Goal: Information Seeking & Learning: Learn about a topic

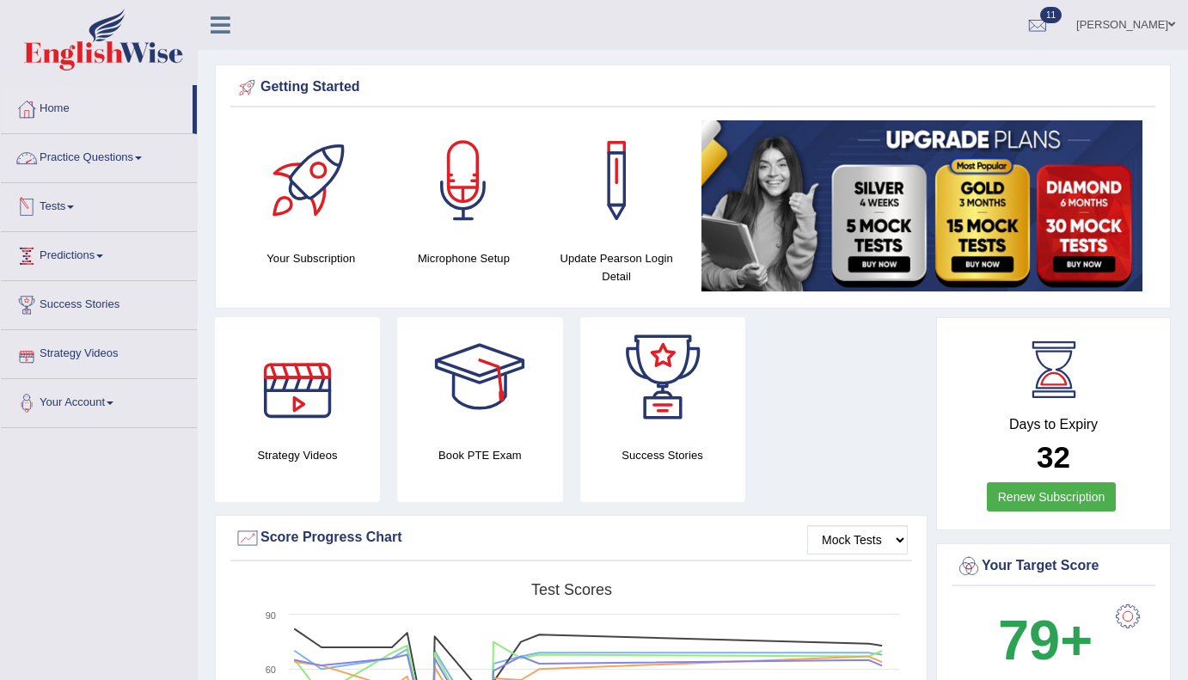
click at [79, 202] on link "Tests" at bounding box center [99, 204] width 196 height 43
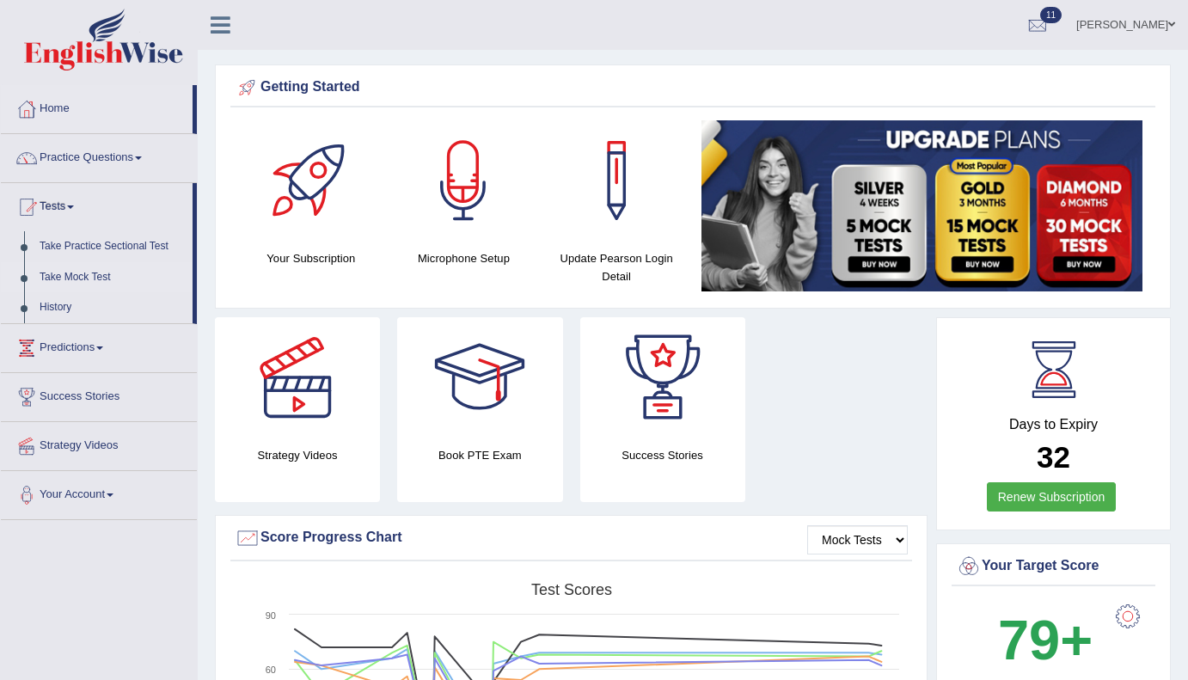
click at [84, 275] on link "Take Mock Test" at bounding box center [112, 277] width 161 height 31
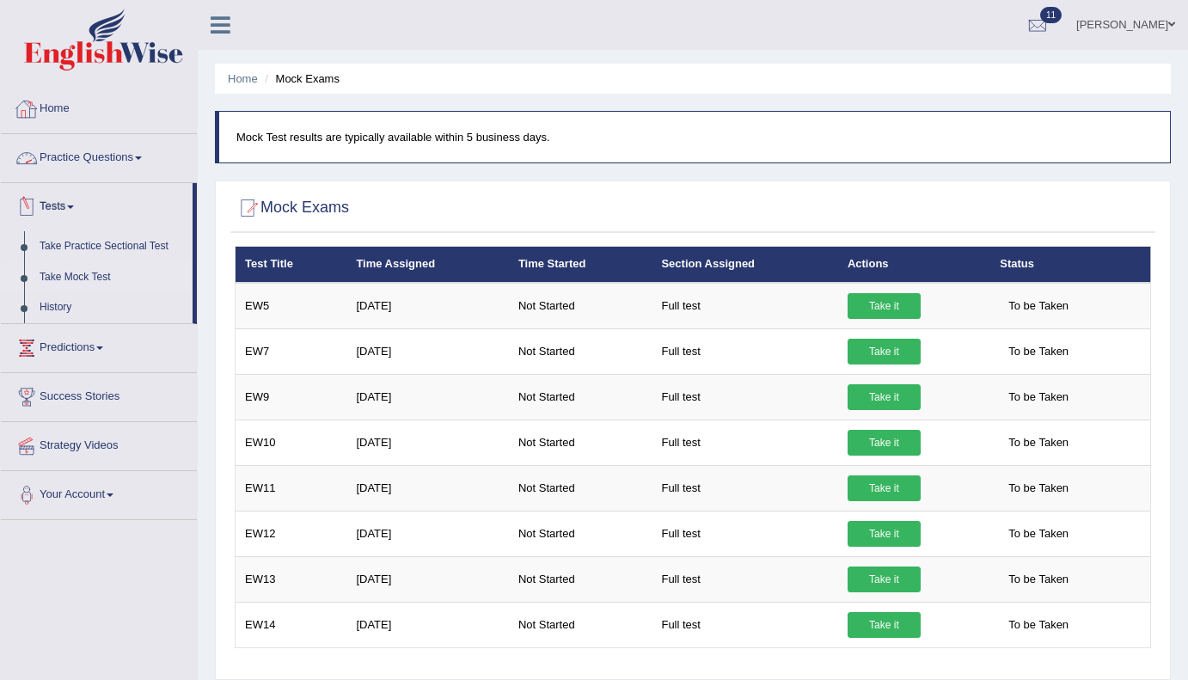
click at [142, 157] on span at bounding box center [138, 157] width 7 height 3
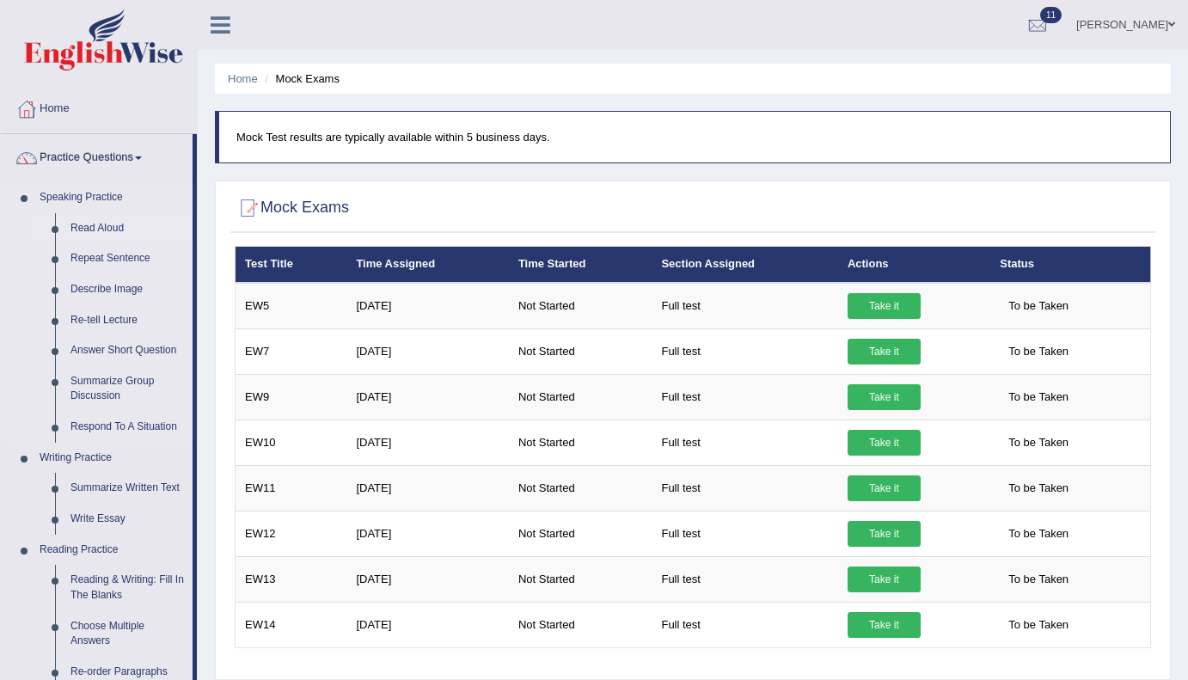
click at [93, 231] on link "Read Aloud" at bounding box center [128, 228] width 130 height 31
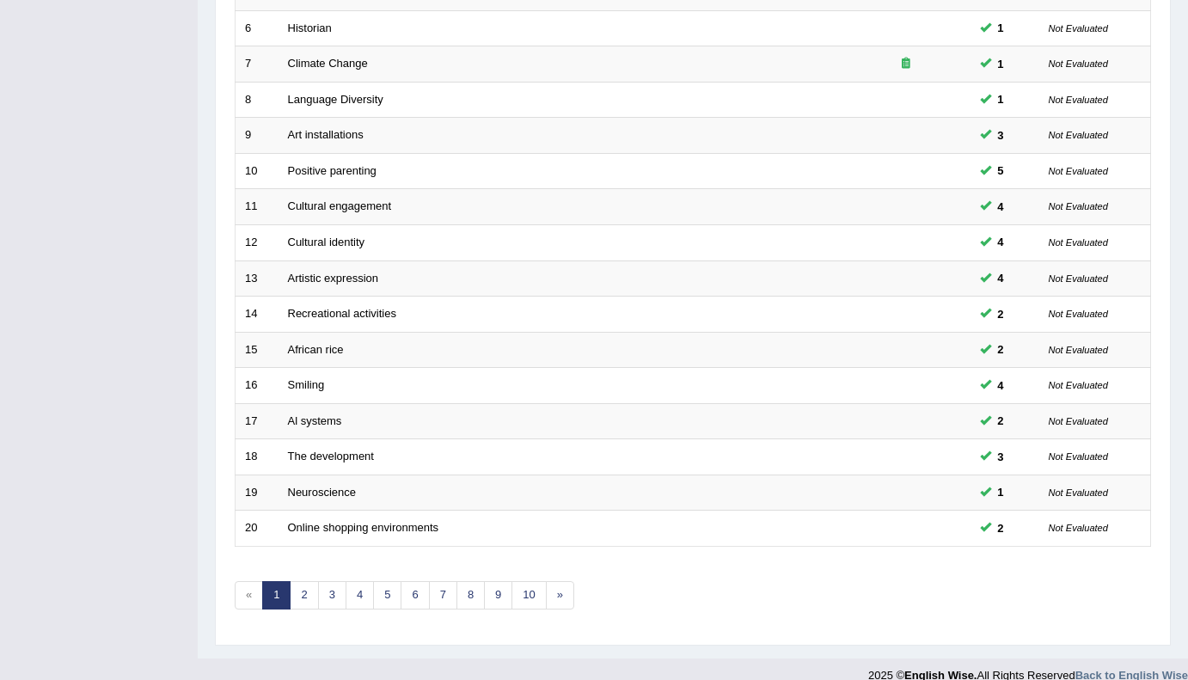
scroll to position [458, 0]
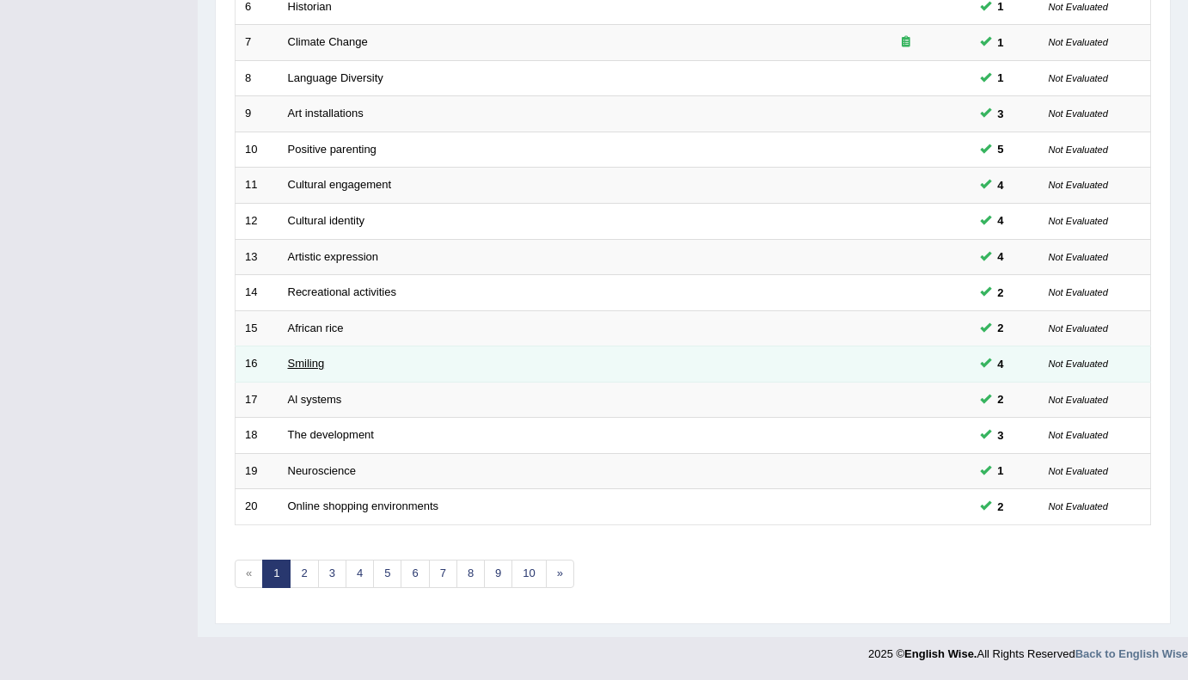
click at [308, 361] on link "Smiling" at bounding box center [306, 363] width 37 height 13
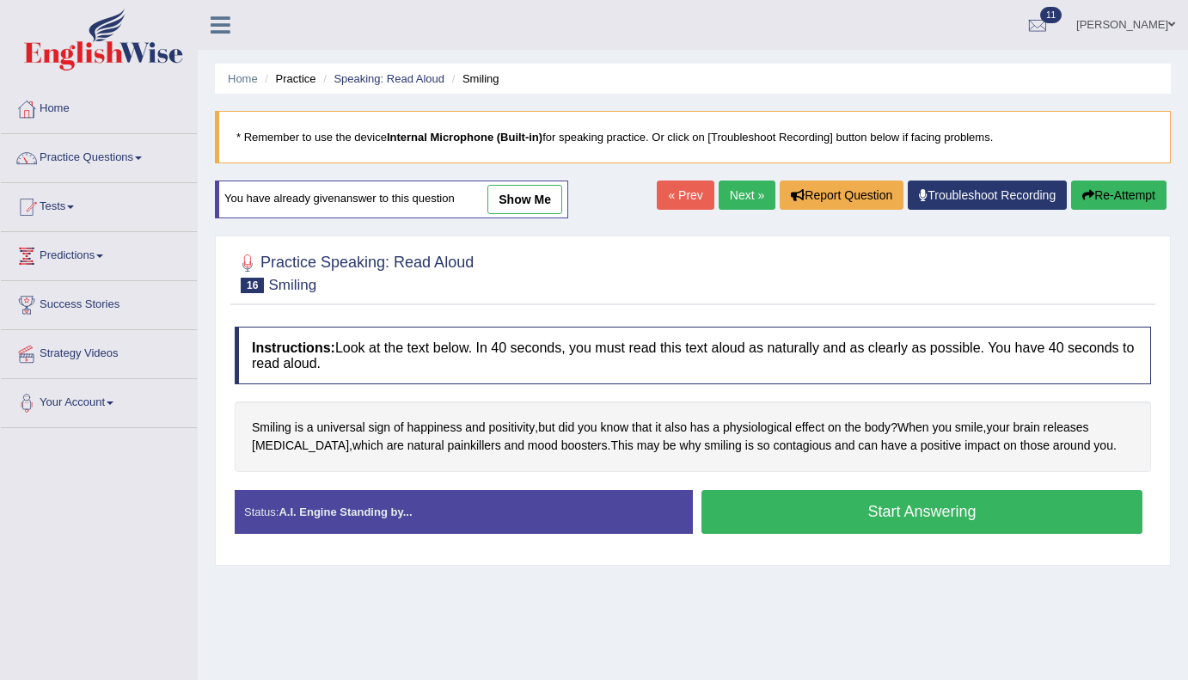
click at [1006, 509] on button "Start Answering" at bounding box center [922, 512] width 441 height 44
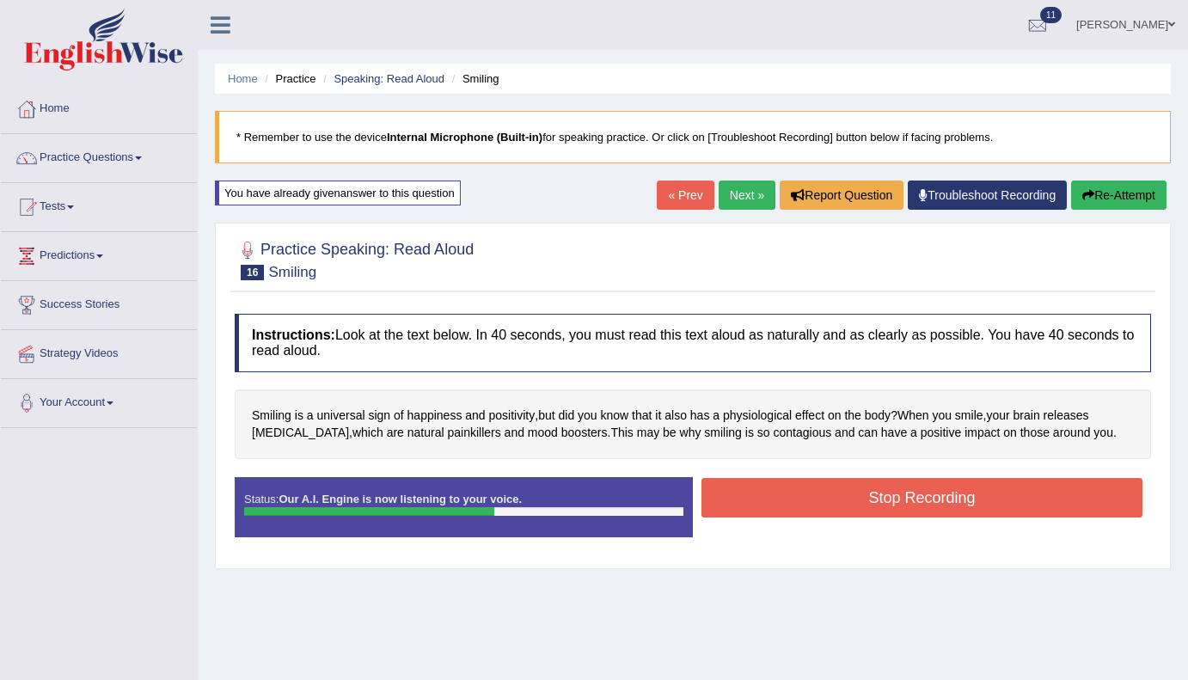
click at [1112, 199] on button "Re-Attempt" at bounding box center [1118, 195] width 95 height 29
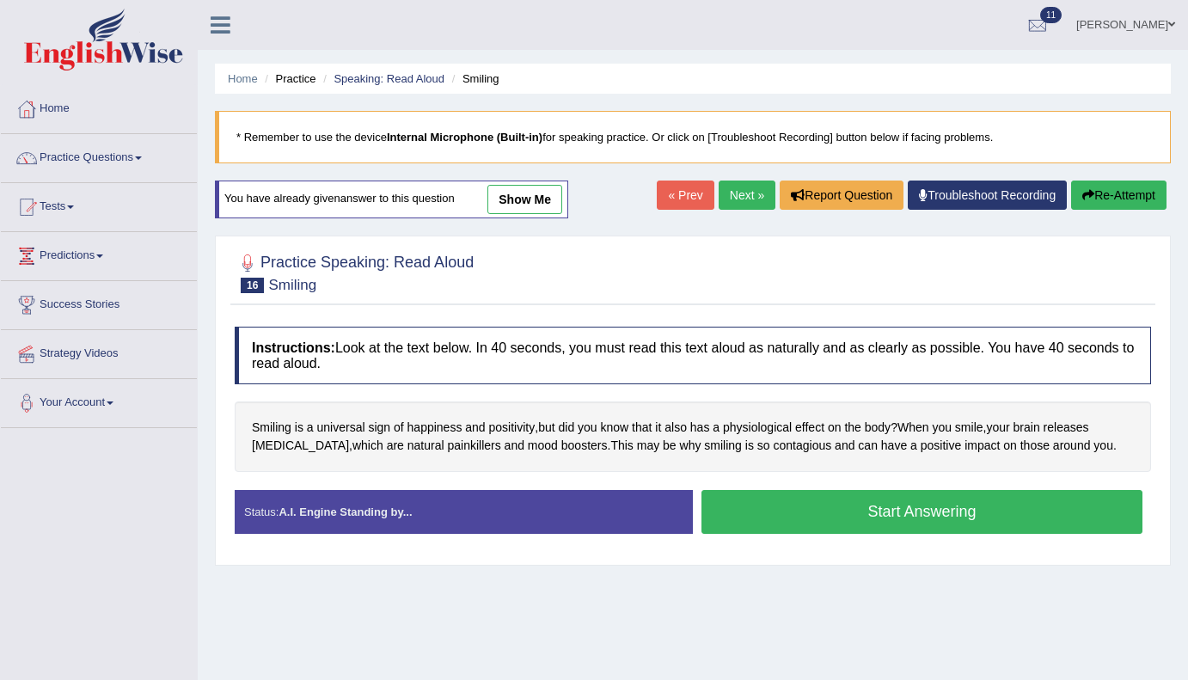
click at [965, 510] on button "Start Answering" at bounding box center [922, 512] width 441 height 44
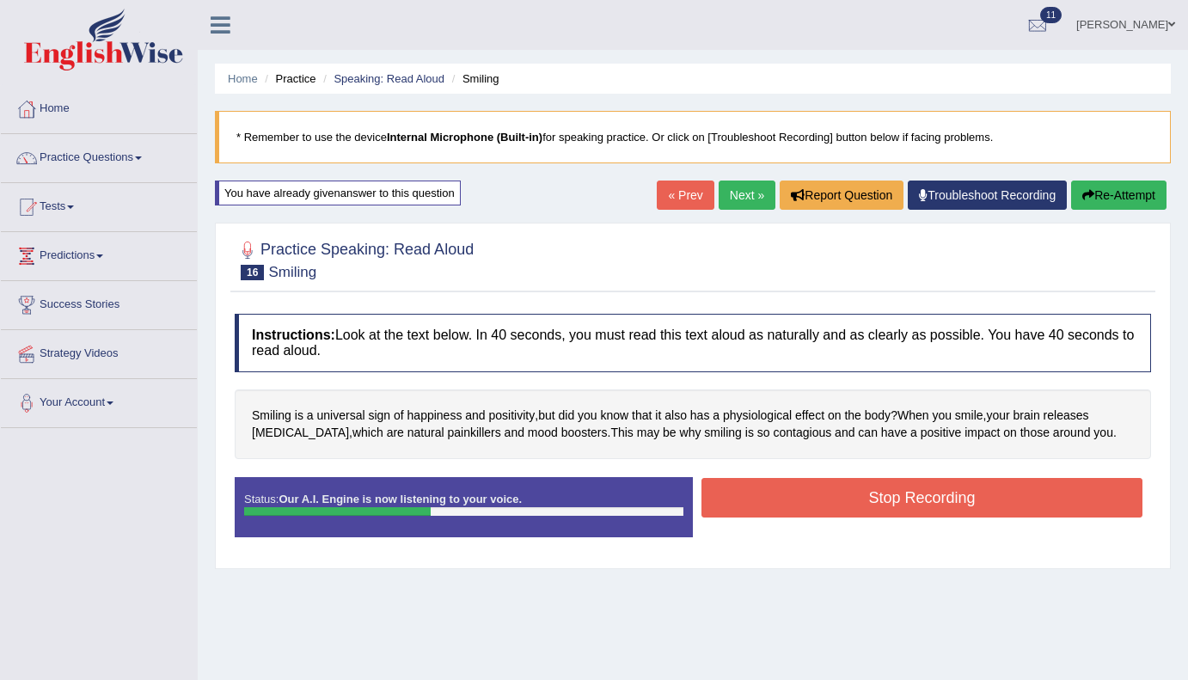
click at [965, 510] on button "Stop Recording" at bounding box center [922, 498] width 441 height 40
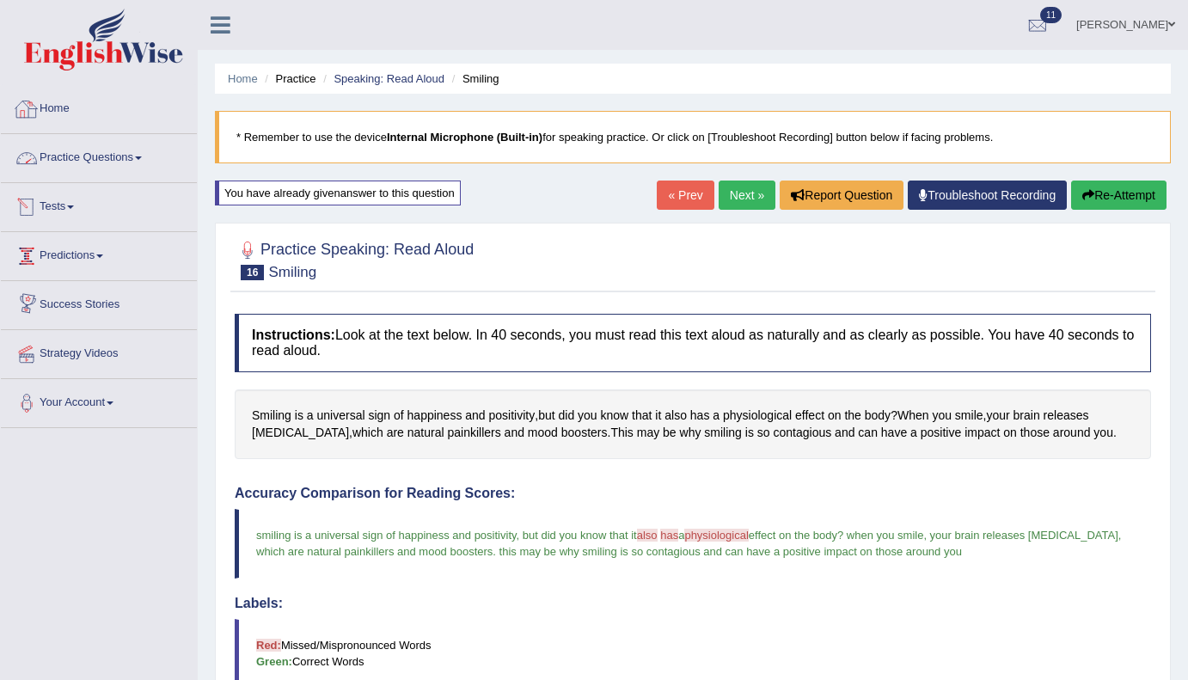
click at [70, 110] on link "Home" at bounding box center [99, 106] width 196 height 43
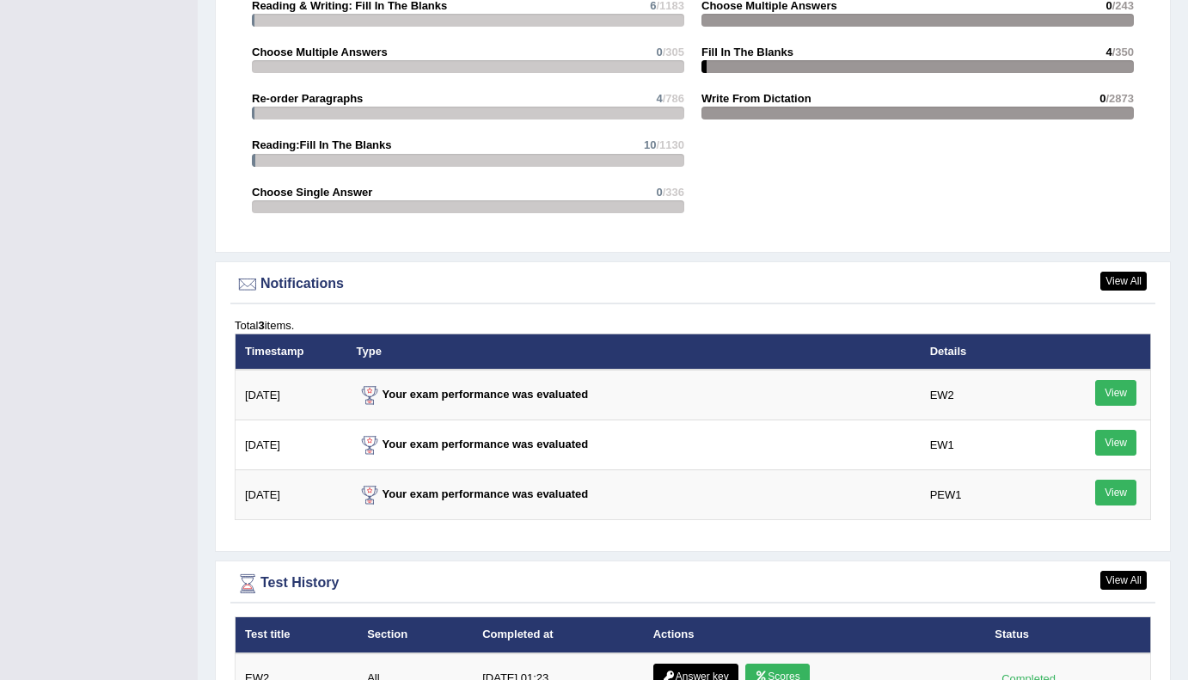
scroll to position [2092, 0]
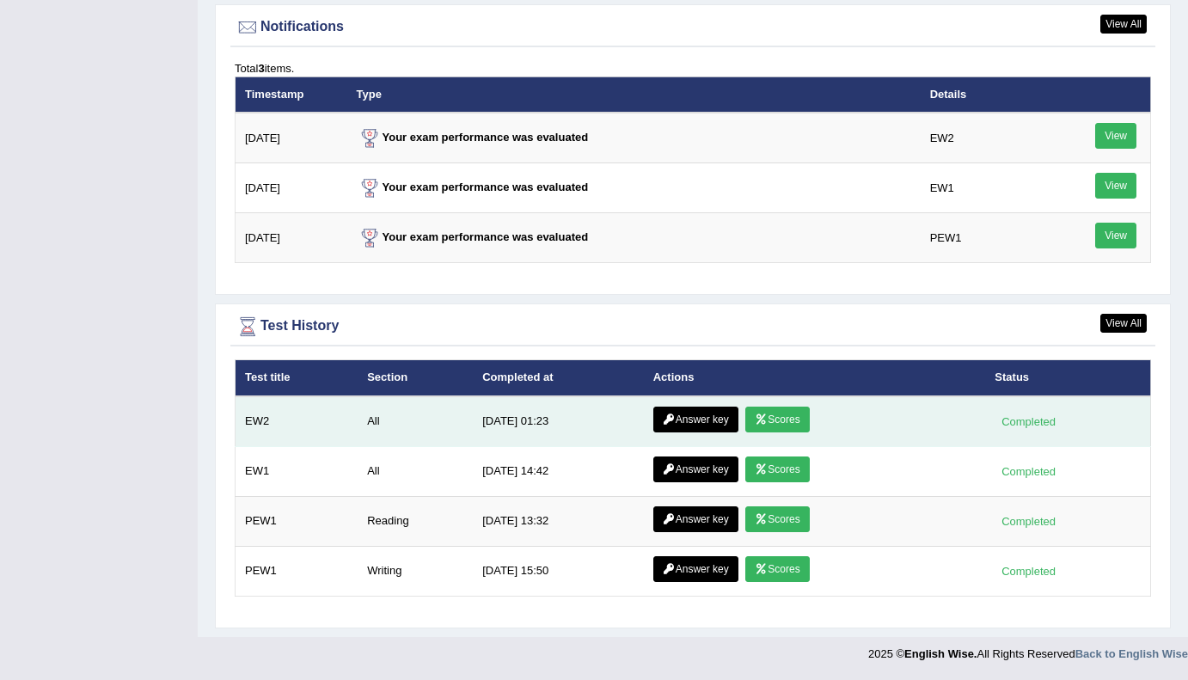
click at [780, 413] on link "Scores" at bounding box center [777, 420] width 64 height 26
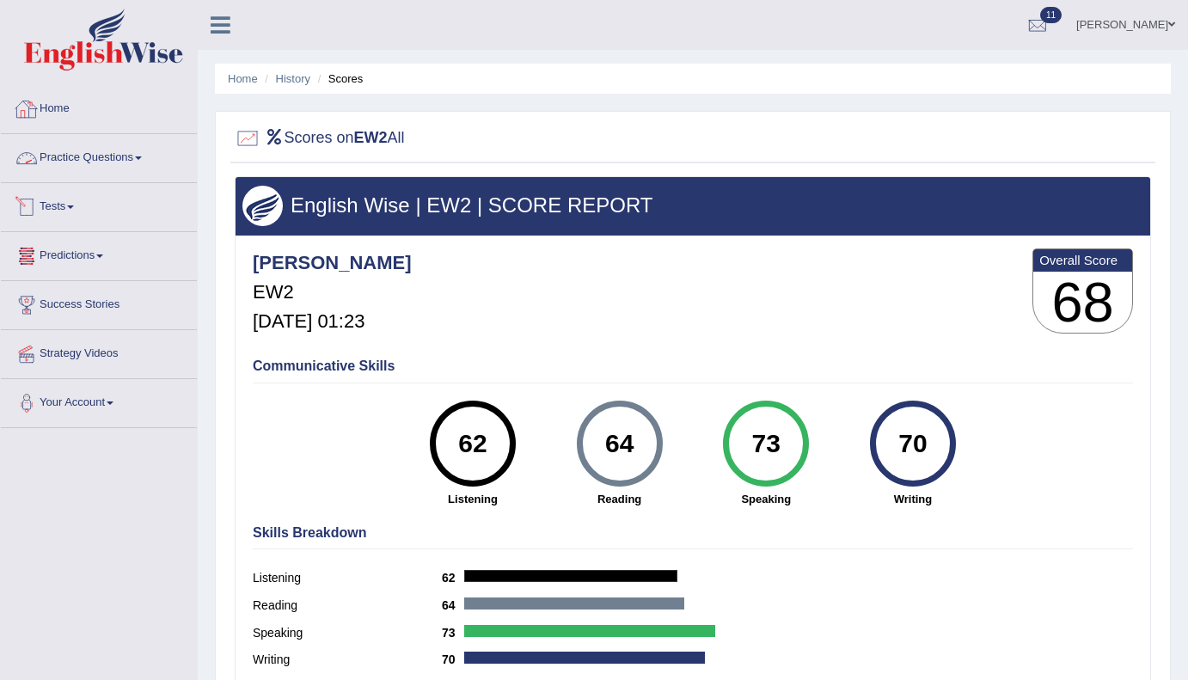
click at [55, 107] on link "Home" at bounding box center [99, 106] width 196 height 43
